Goal: Task Accomplishment & Management: Manage account settings

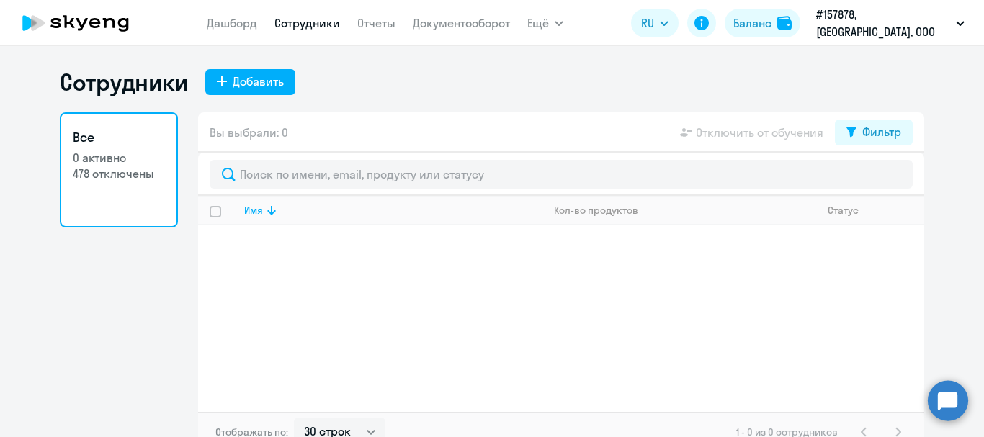
select select "30"
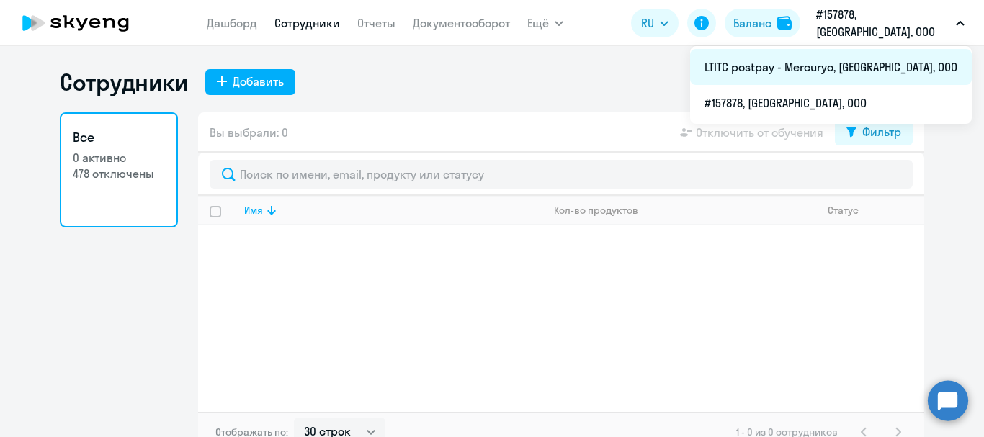
click at [856, 73] on li "LTITC postpay - Mercuryo, [GEOGRAPHIC_DATA], ООО" at bounding box center [831, 67] width 282 height 36
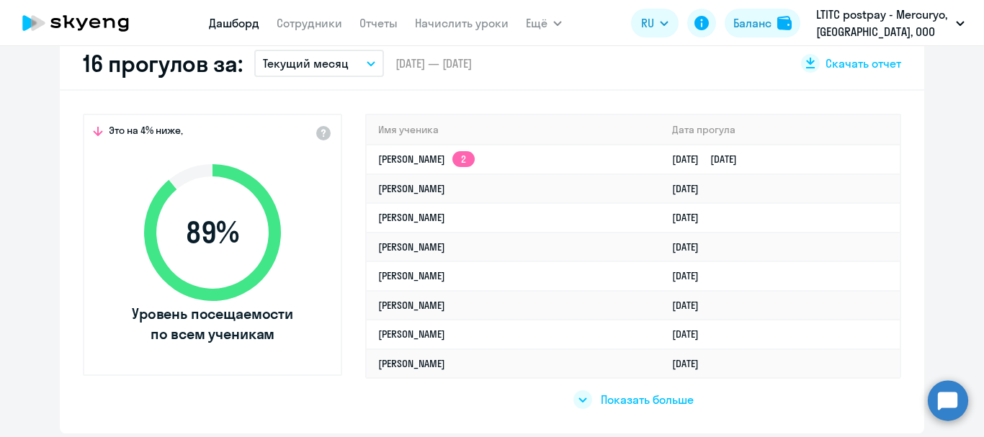
select select "30"
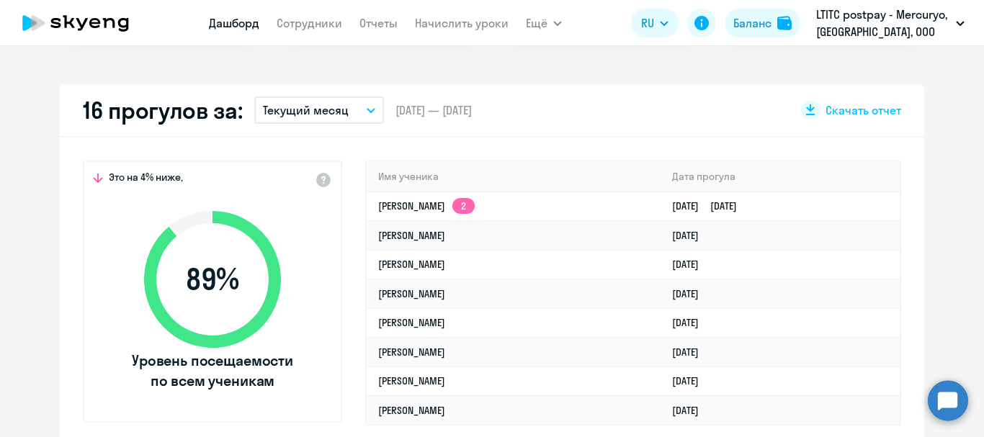
scroll to position [360, 0]
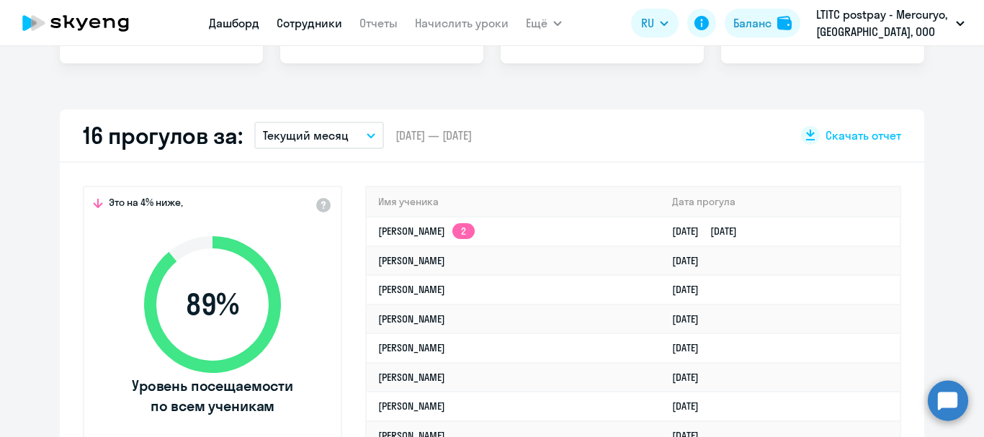
click at [325, 27] on link "Сотрудники" at bounding box center [310, 23] width 66 height 14
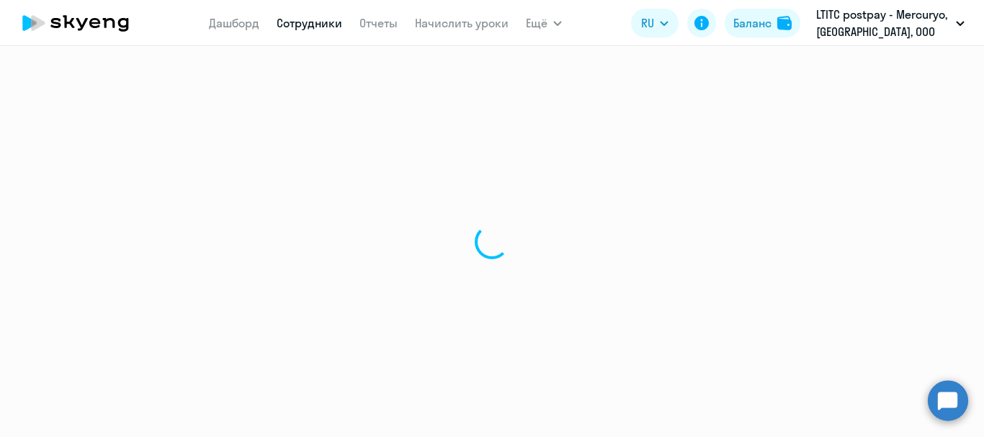
select select "30"
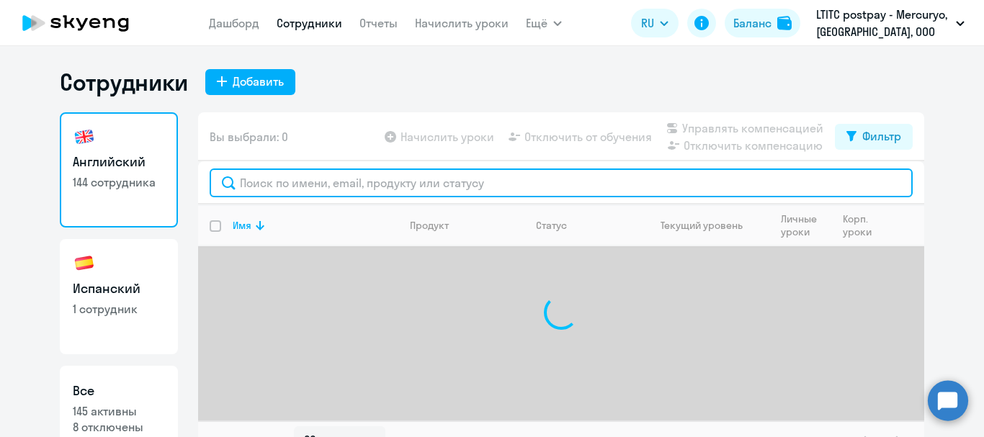
click at [327, 174] on input "text" at bounding box center [561, 182] width 703 height 29
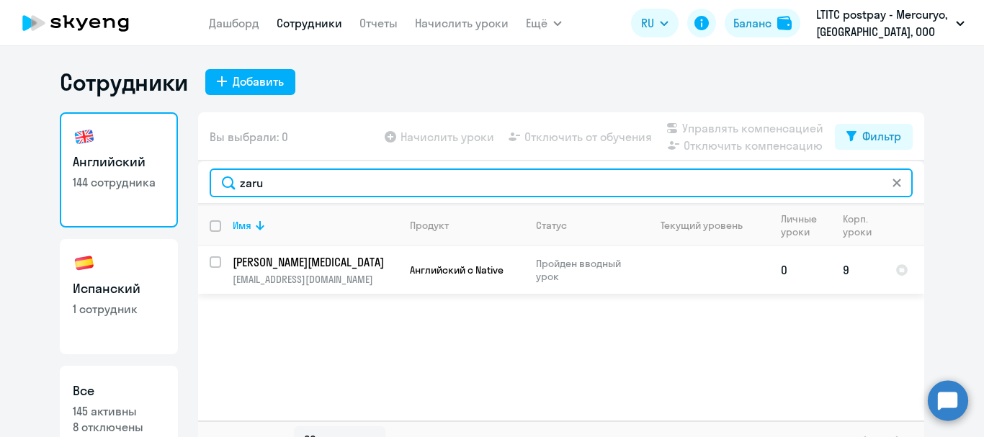
type input "zaru"
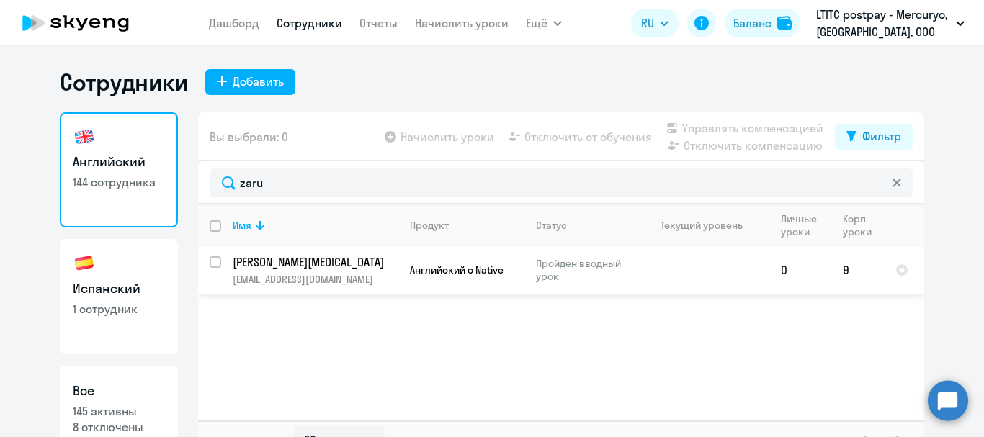
click at [210, 264] on input "select row 42617537" at bounding box center [224, 270] width 29 height 29
checkbox input "true"
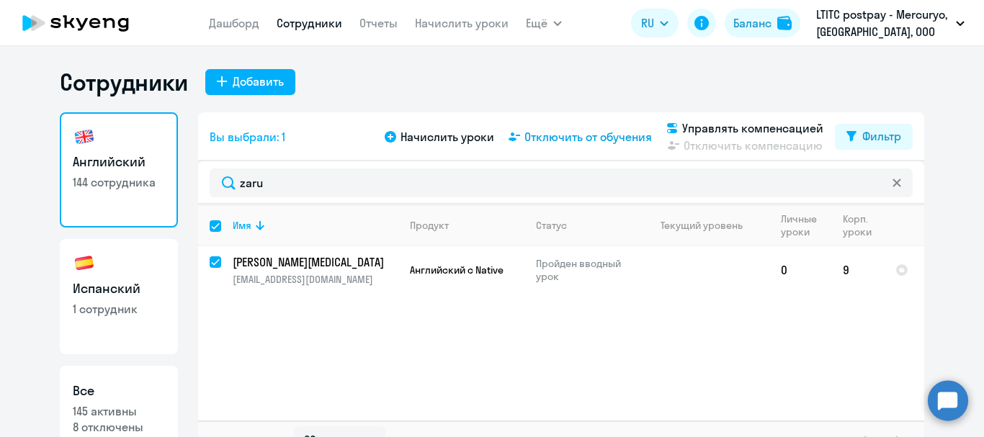
click at [596, 129] on span "Отключить от обучения" at bounding box center [587, 136] width 127 height 17
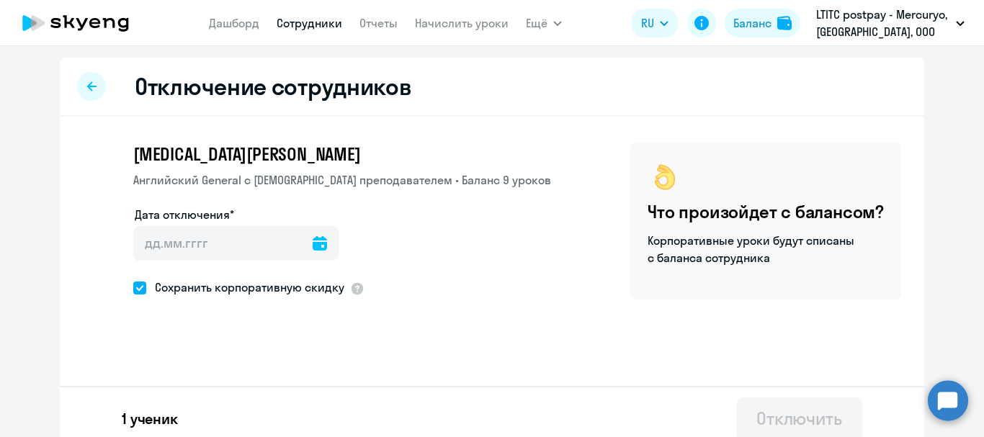
click at [313, 243] on icon at bounding box center [320, 243] width 14 height 14
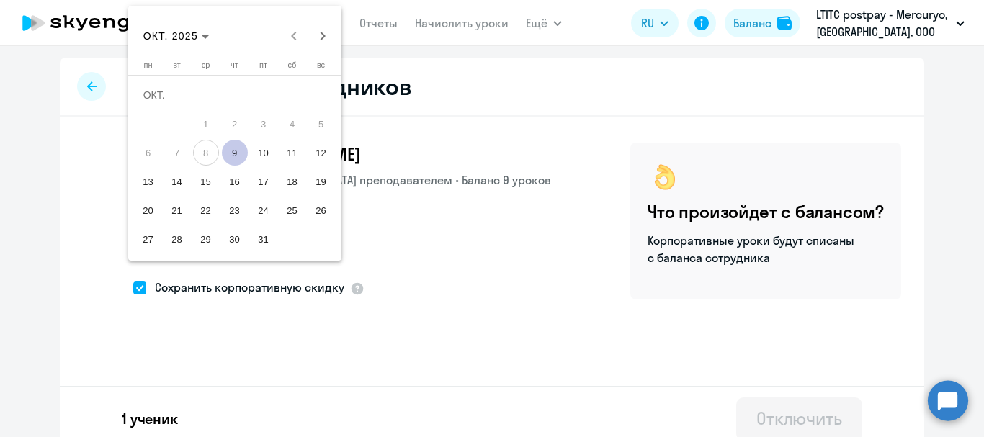
click at [241, 153] on span "9" at bounding box center [235, 153] width 26 height 26
type input "[DATE]"
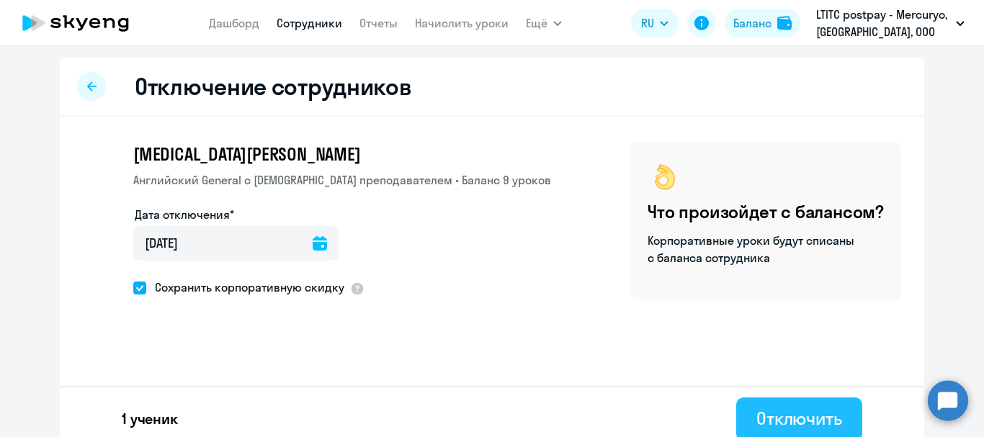
click at [756, 416] on div "Отключить" at bounding box center [799, 418] width 86 height 23
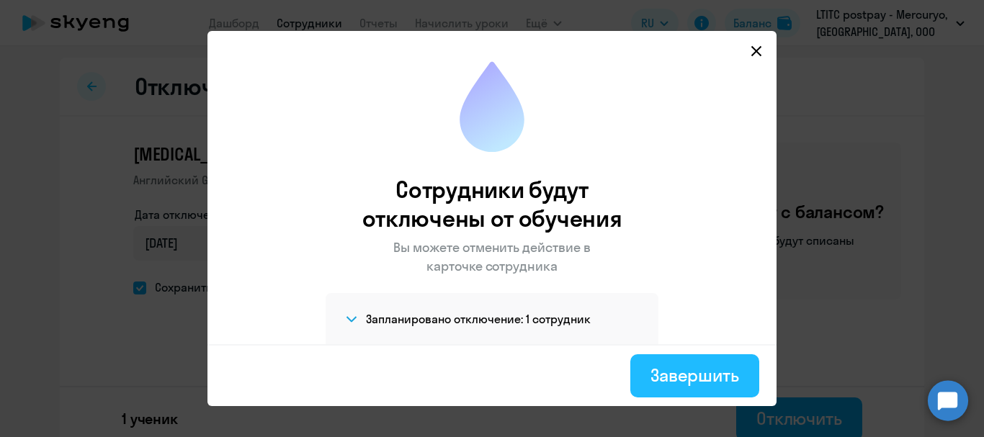
click at [673, 362] on button "Завершить" at bounding box center [694, 375] width 129 height 43
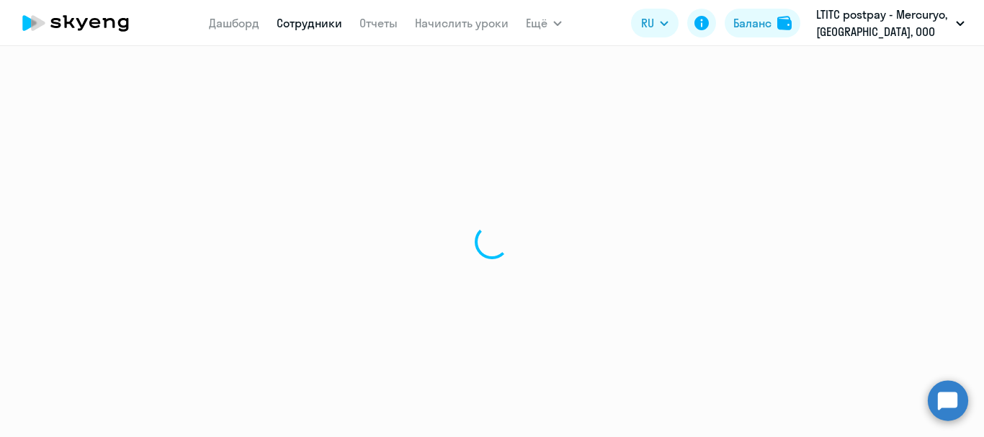
select select "30"
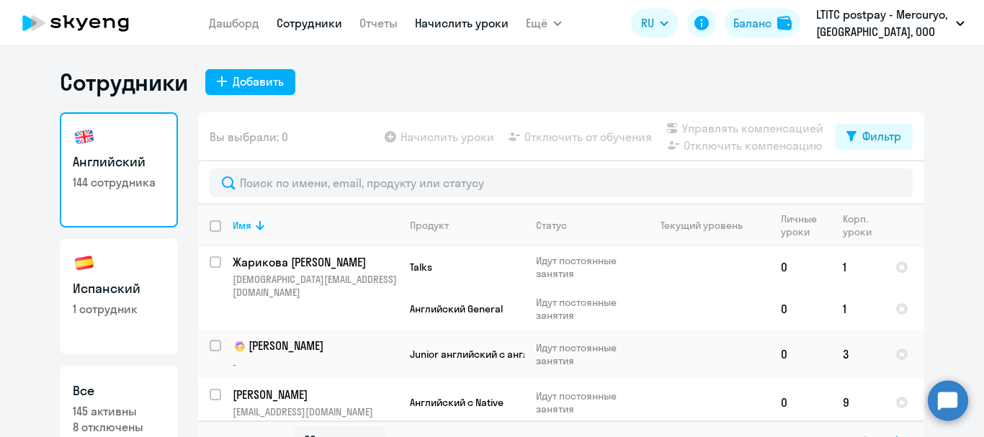
click at [439, 23] on link "Начислить уроки" at bounding box center [462, 23] width 94 height 14
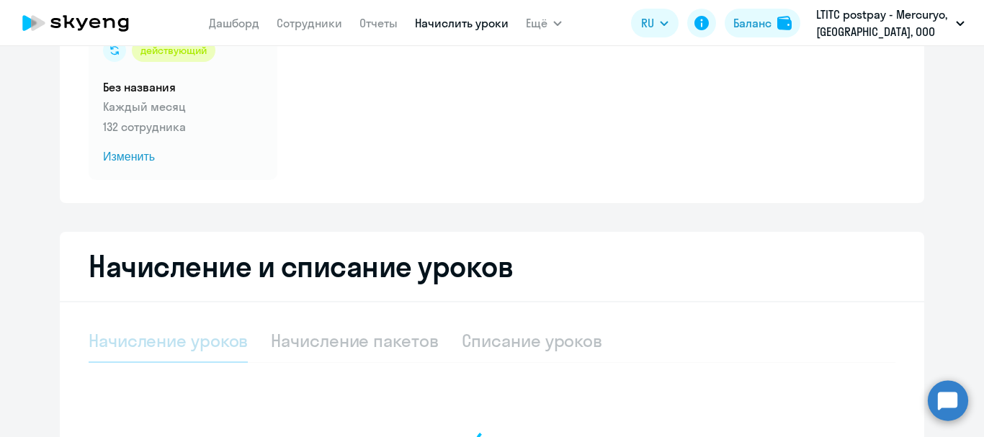
select select "10"
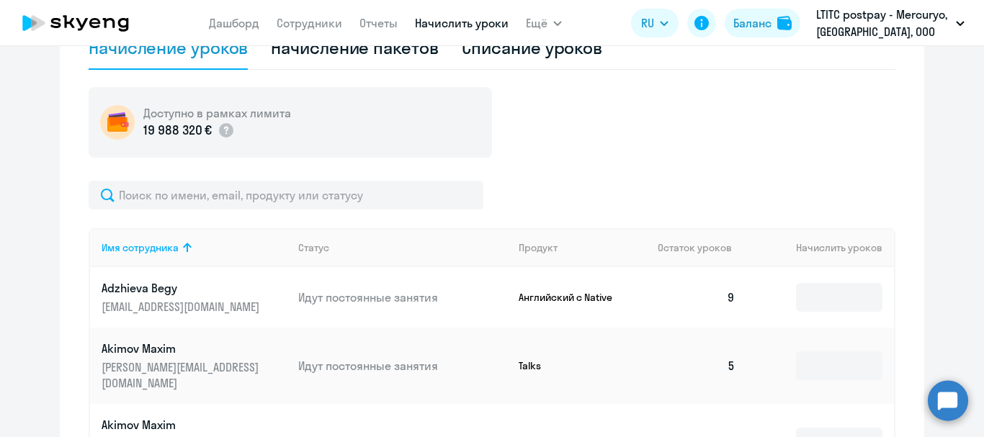
scroll to position [432, 0]
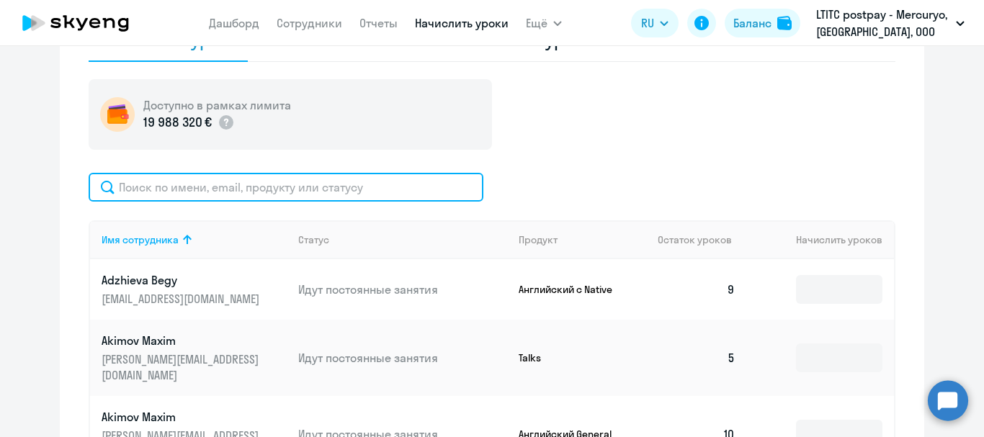
click at [341, 181] on input "text" at bounding box center [286, 187] width 395 height 29
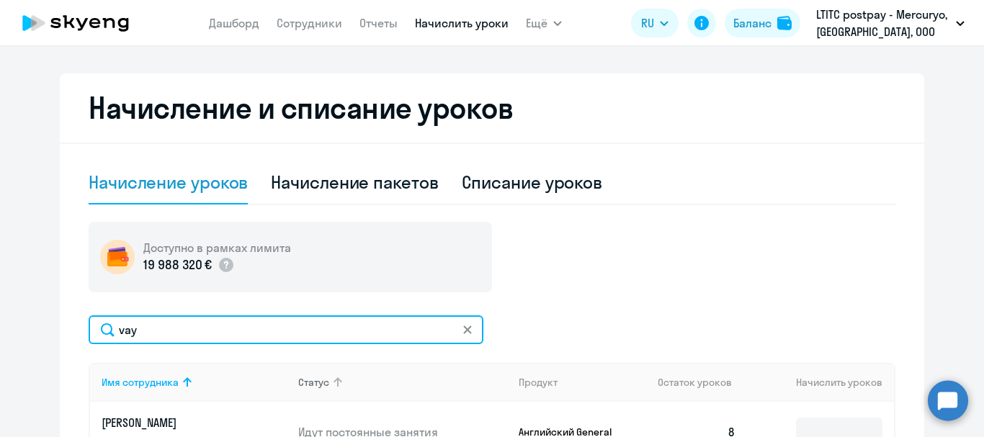
scroll to position [360, 0]
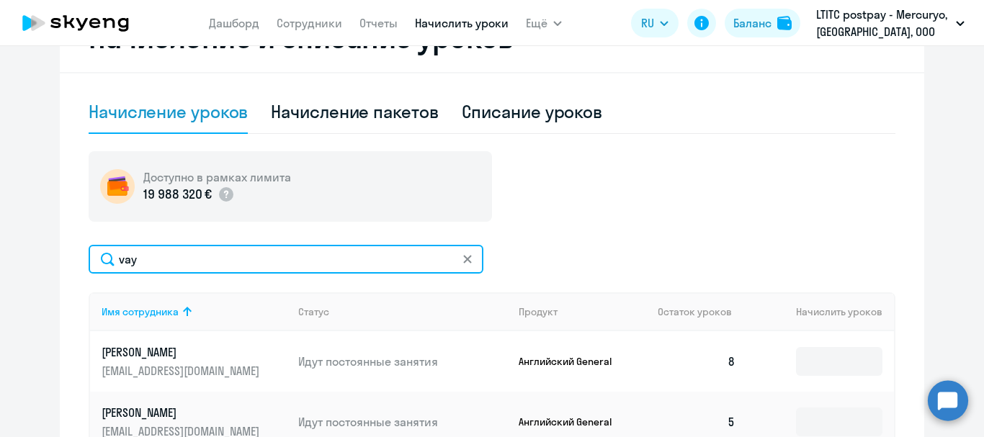
type input "vay"
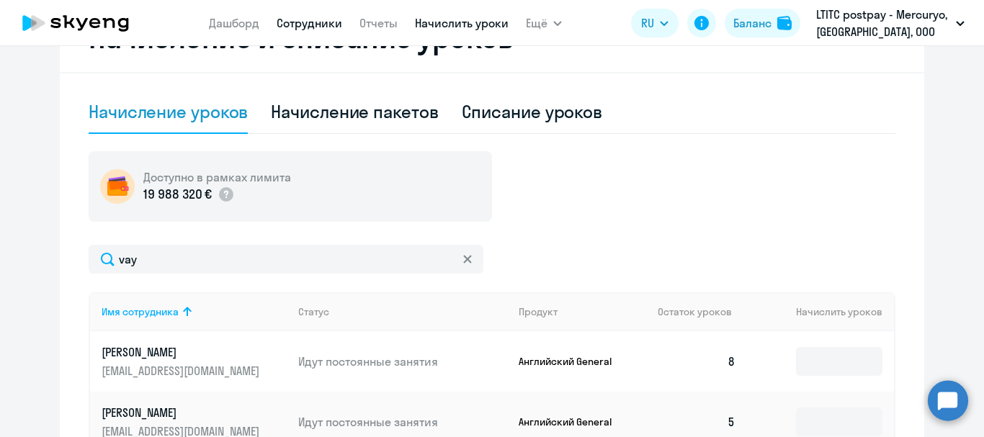
click at [295, 23] on link "Сотрудники" at bounding box center [310, 23] width 66 height 14
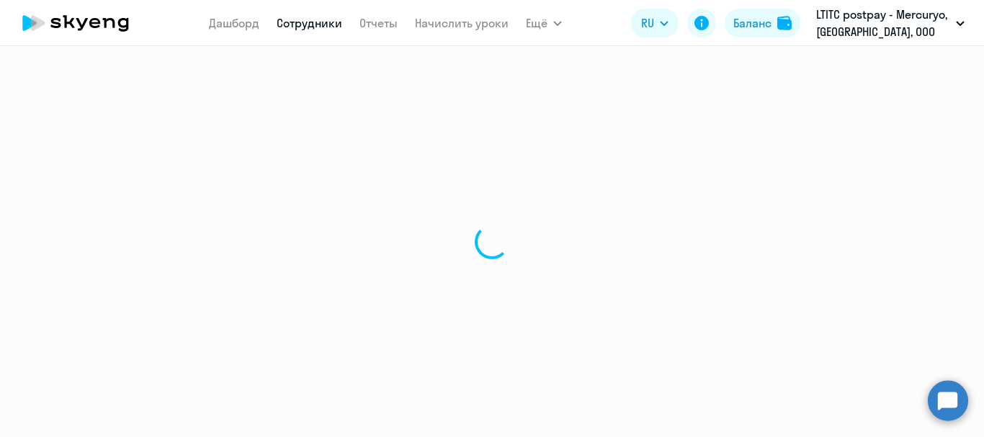
select select "30"
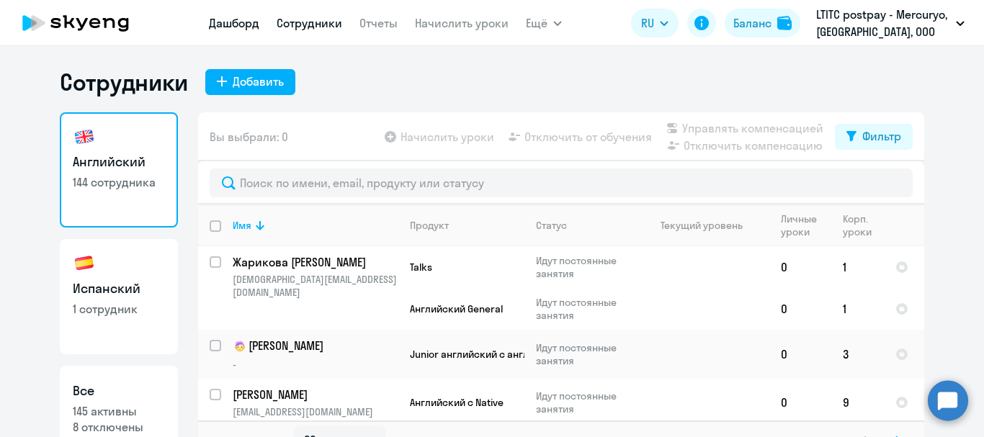
click at [241, 23] on link "Дашборд" at bounding box center [234, 23] width 50 height 14
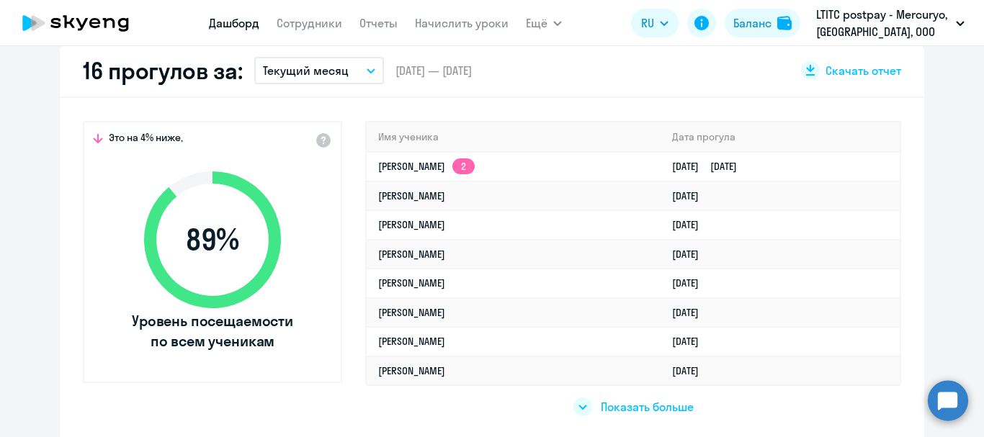
scroll to position [432, 0]
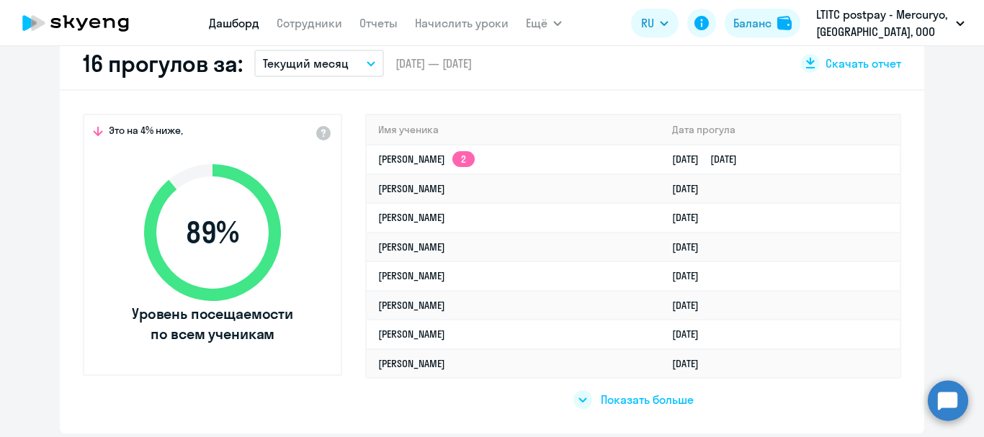
select select "30"
